Goal: Task Accomplishment & Management: Use online tool/utility

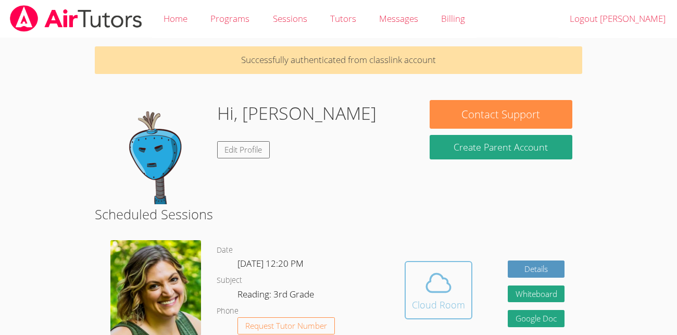
click at [444, 266] on button "Cloud Room" at bounding box center [439, 290] width 68 height 58
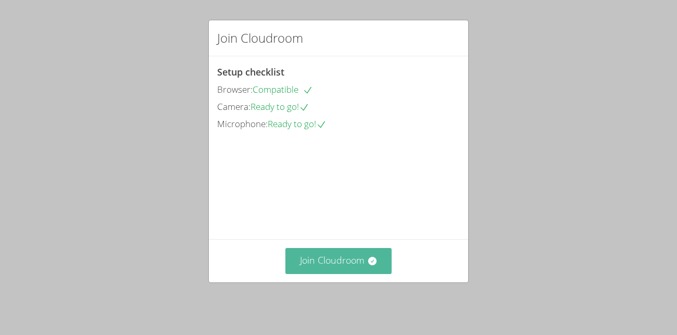
click at [365, 256] on button "Join Cloudroom" at bounding box center [338, 261] width 107 height 26
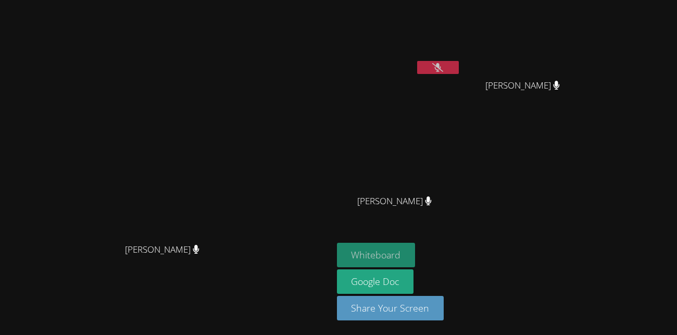
click at [416, 250] on button "Whiteboard" at bounding box center [376, 255] width 79 height 24
